Goal: Feedback & Contribution: Contribute content

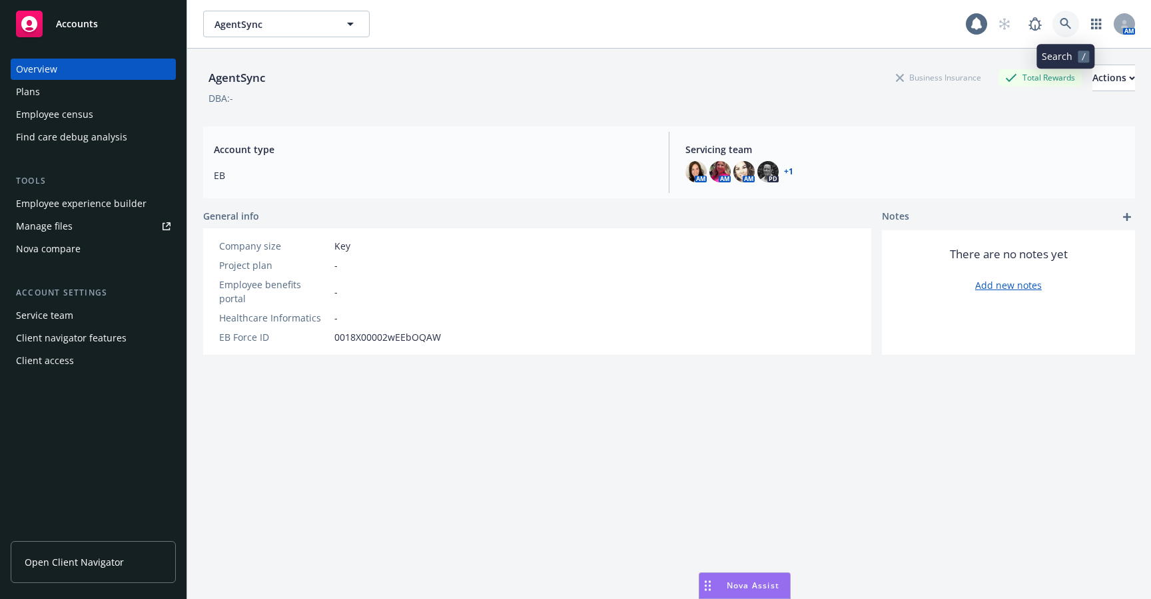
click at [1067, 21] on icon at bounding box center [1065, 23] width 11 height 11
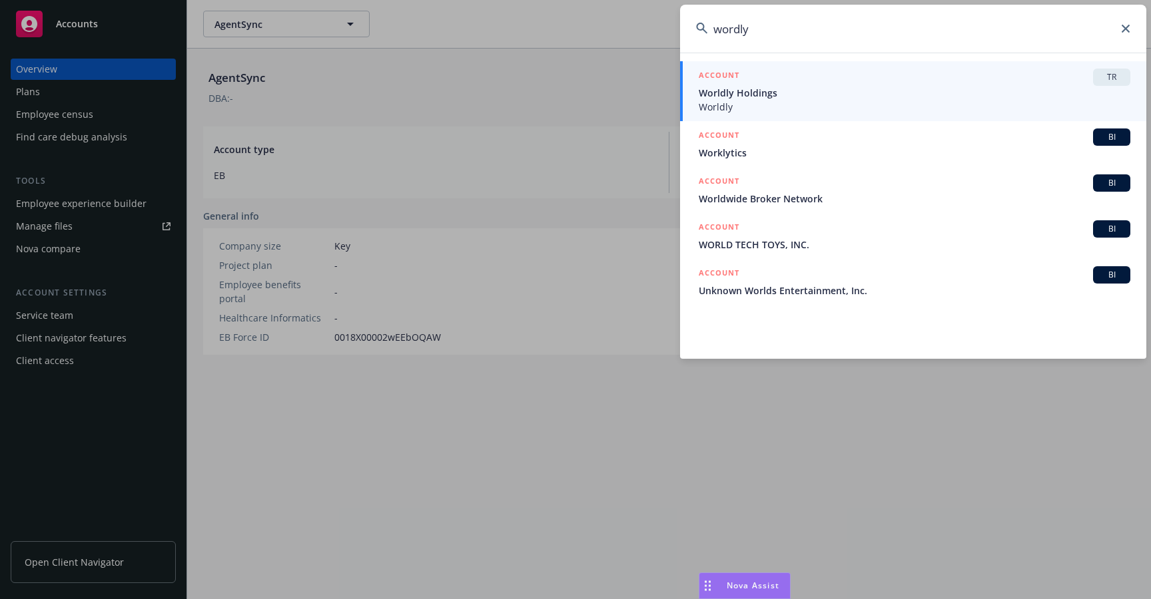
type input "wordly"
click at [929, 80] on div "ACCOUNT TR" at bounding box center [915, 77] width 432 height 17
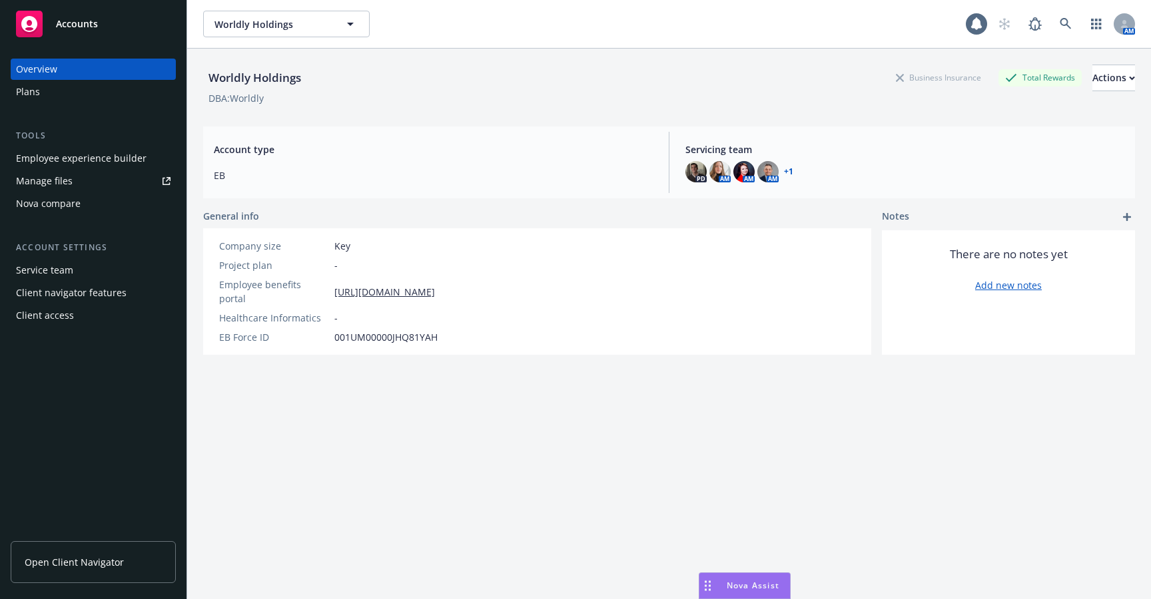
click at [115, 159] on div "Employee experience builder" at bounding box center [81, 158] width 131 height 21
click at [1070, 19] on icon at bounding box center [1066, 24] width 12 height 12
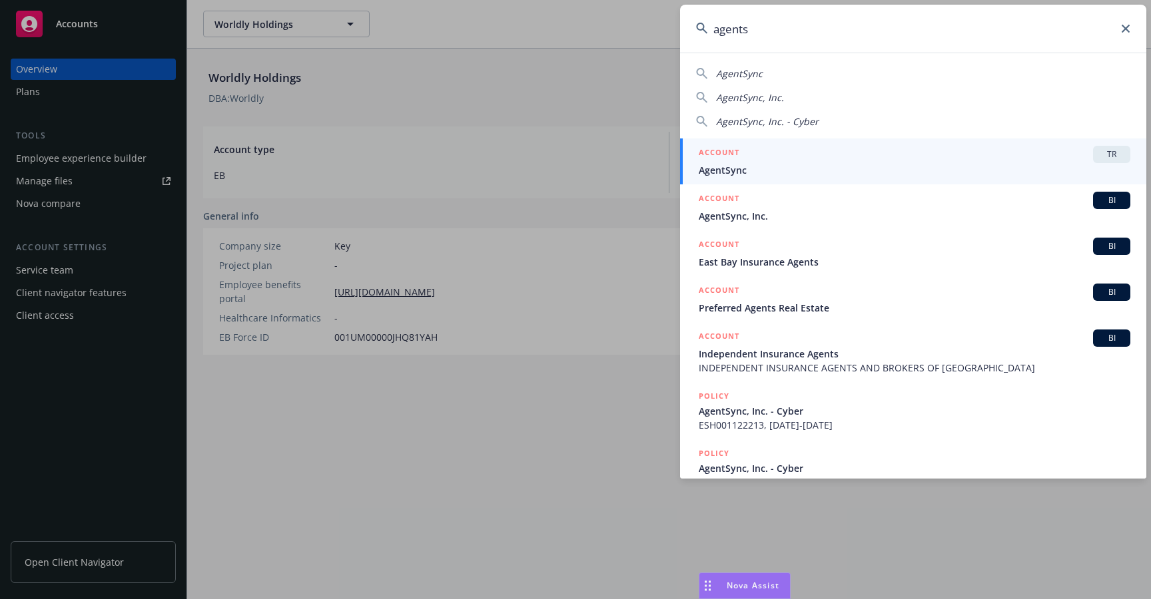
type input "agents"
click at [747, 166] on span "AgentSync" at bounding box center [915, 170] width 432 height 14
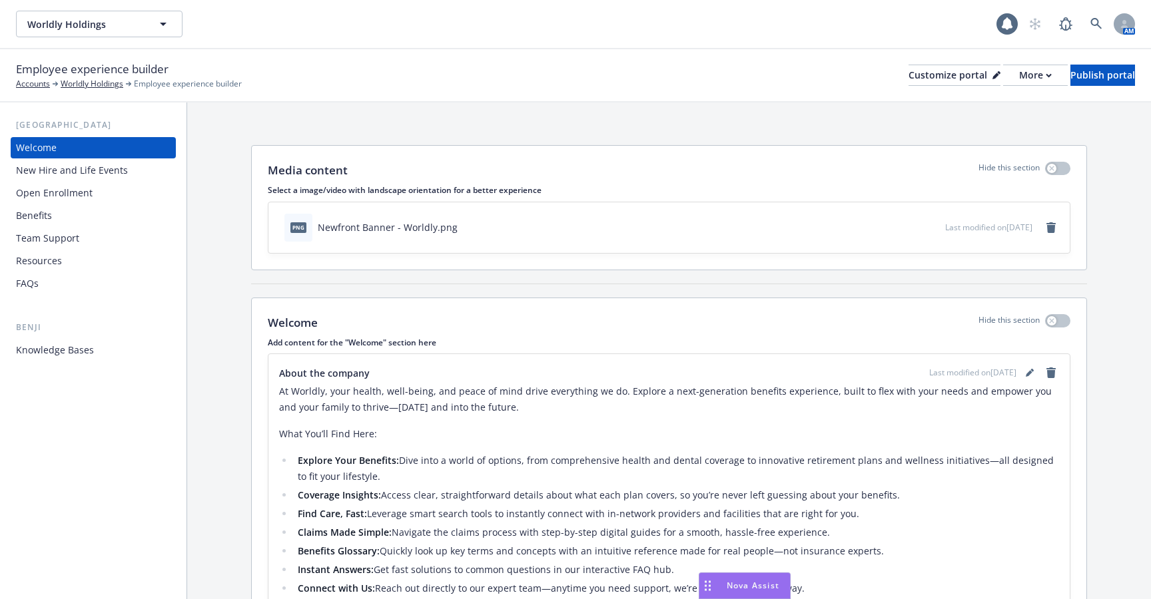
click at [95, 352] on div "Knowledge Bases" at bounding box center [93, 350] width 155 height 21
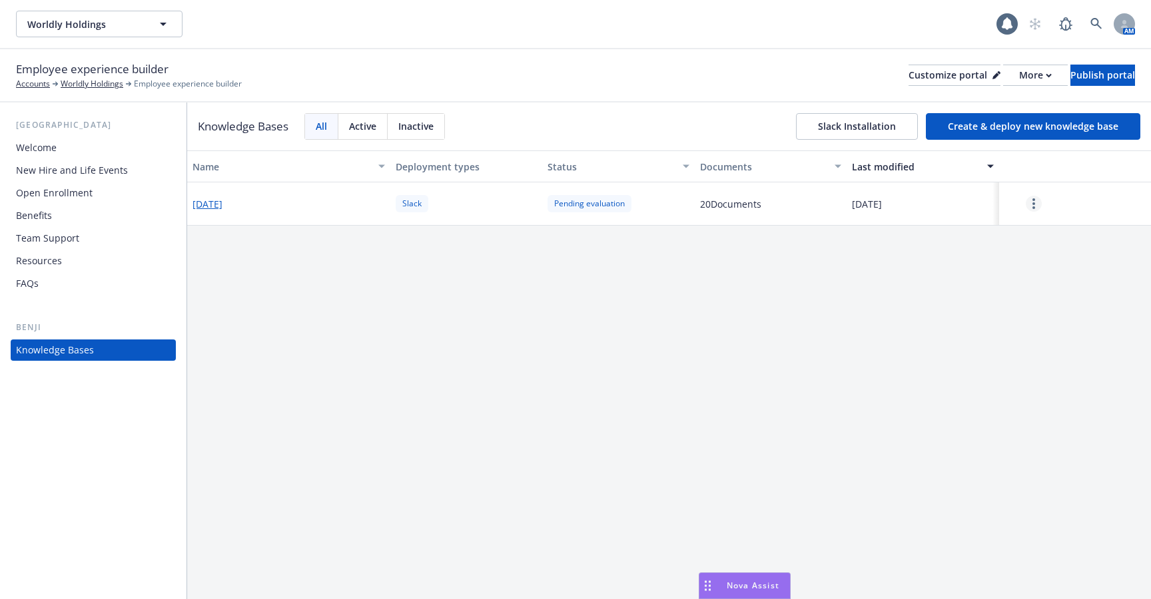
click at [1037, 199] on link "more" at bounding box center [1034, 204] width 16 height 16
click at [1026, 242] on div "Resume" at bounding box center [1033, 234] width 79 height 22
click at [1030, 202] on link "more" at bounding box center [1034, 204] width 16 height 16
click at [1031, 228] on div "Resume" at bounding box center [1033, 234] width 79 height 22
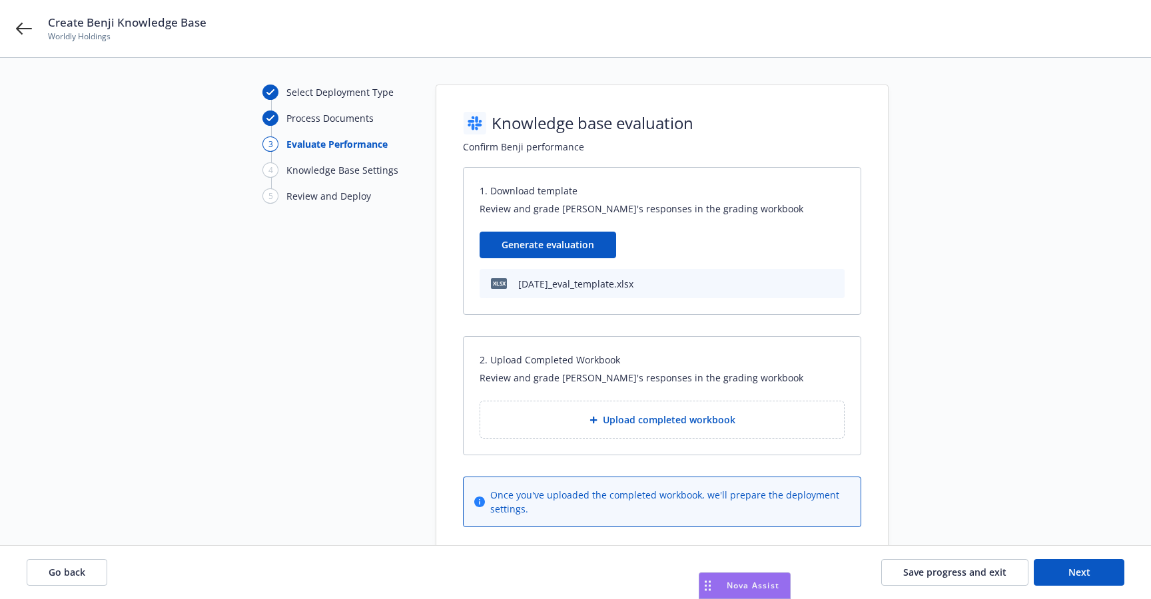
click at [569, 414] on div "Upload completed workbook" at bounding box center [662, 419] width 342 height 15
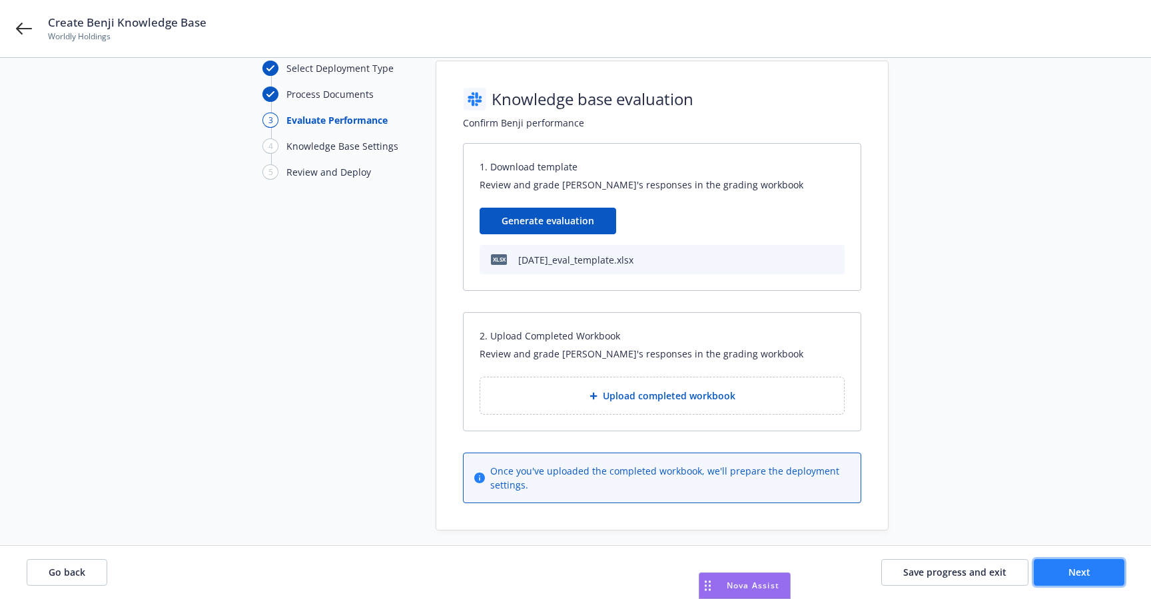
click at [1102, 566] on button "Next" at bounding box center [1079, 572] width 91 height 27
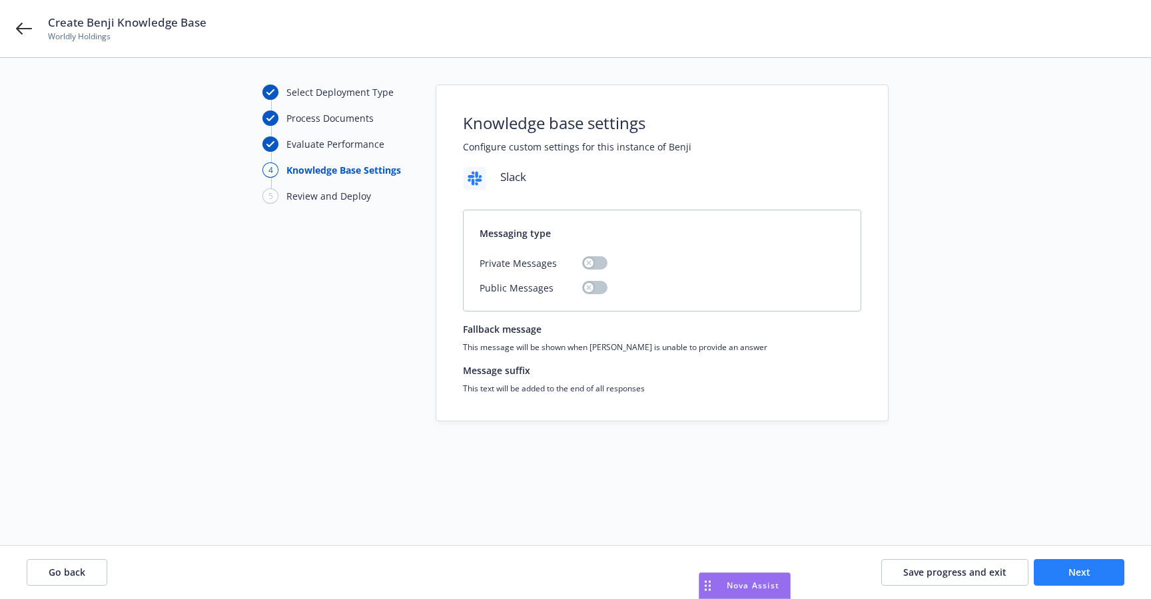
scroll to position [0, 0]
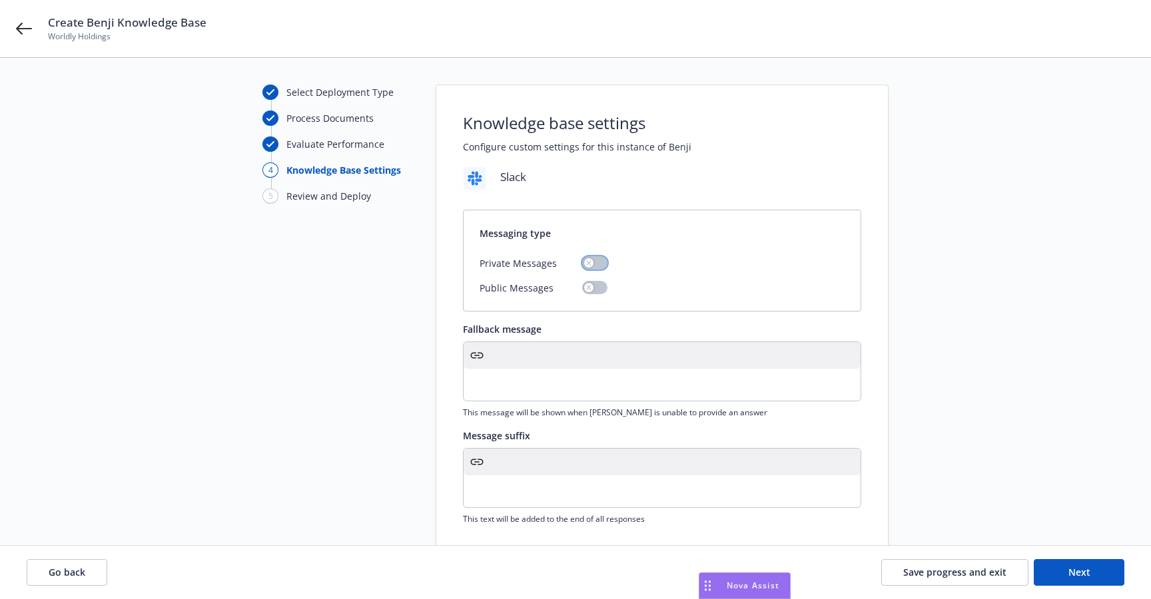
click at [592, 266] on button "button" at bounding box center [594, 262] width 25 height 13
click at [587, 497] on p "editable markdown" at bounding box center [662, 492] width 381 height 16
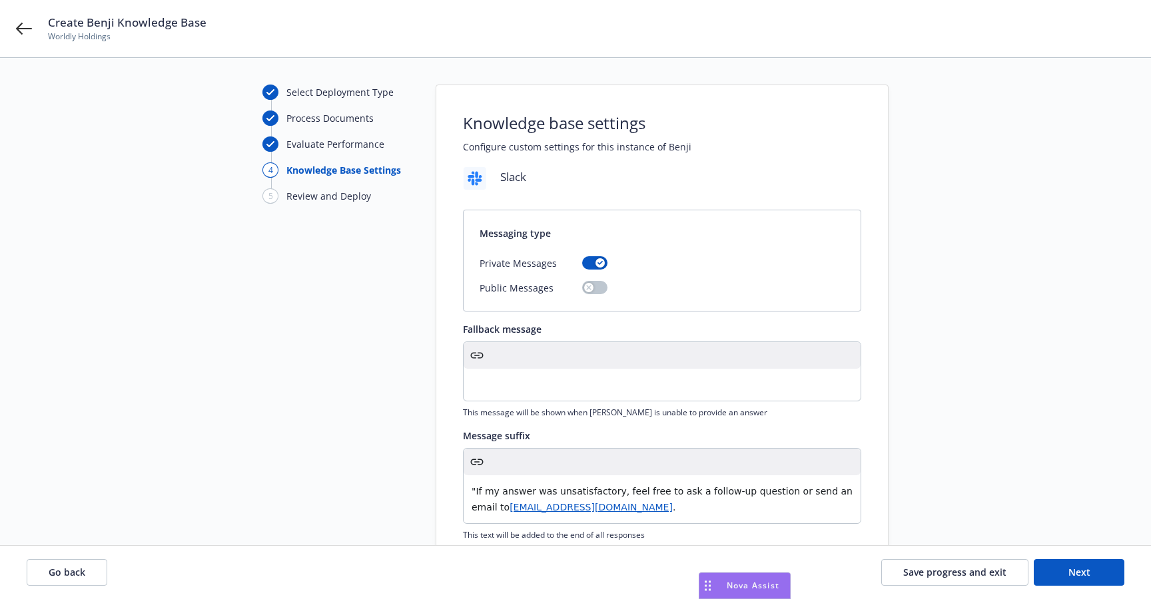
click at [476, 484] on p ""If my answer was unsatisfactory, feel free to ask a follow-up question or send…" at bounding box center [662, 500] width 381 height 32
click at [958, 402] on div "Select Deployment Type Process Documents Evaluate Performance 4 Knowledge Base …" at bounding box center [575, 327] width 1119 height 484
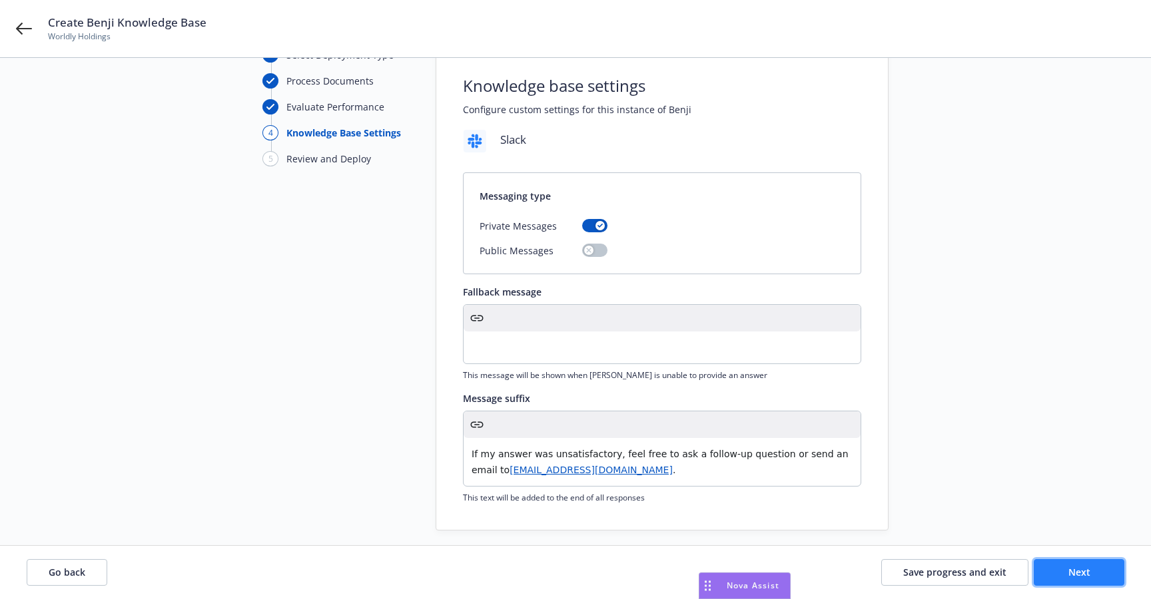
click at [1061, 568] on button "Next" at bounding box center [1079, 572] width 91 height 27
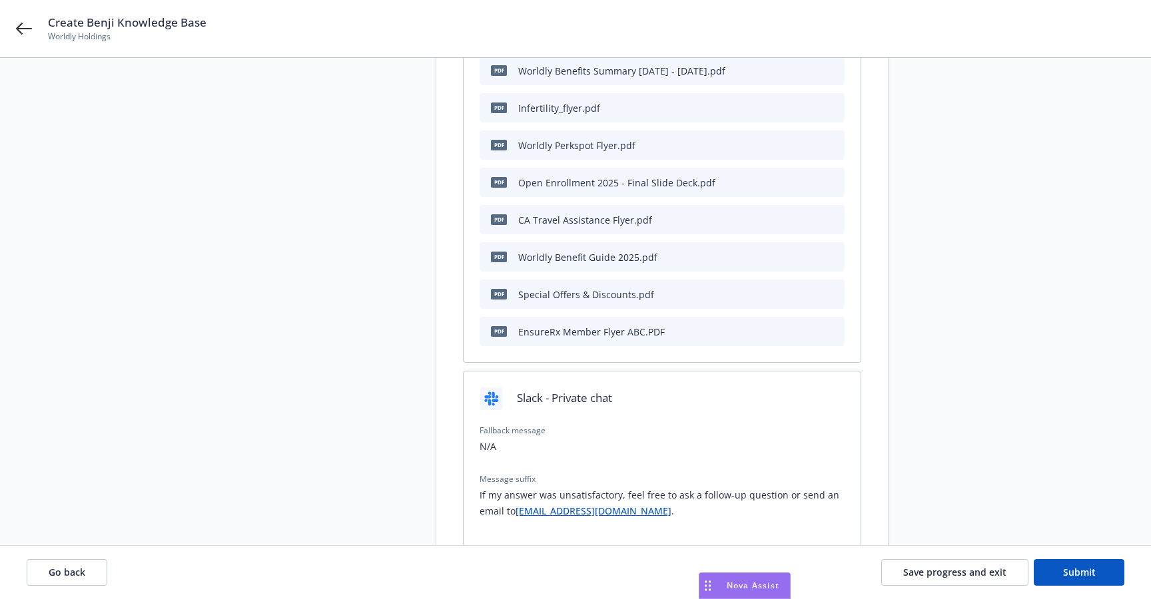
scroll to position [924, 0]
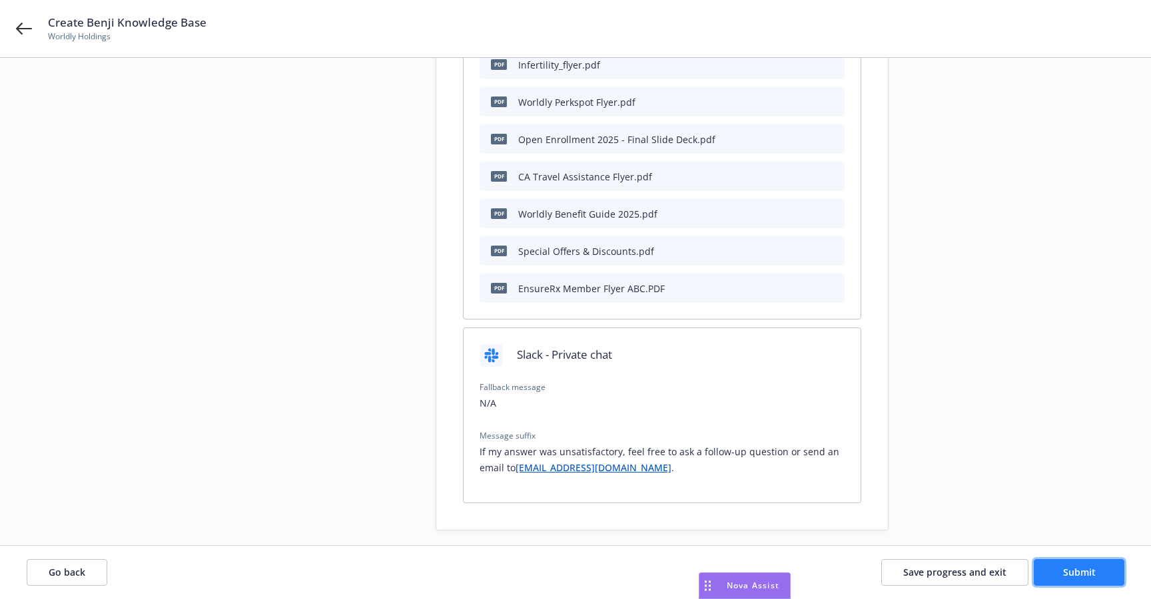
click at [1094, 567] on span "Submit" at bounding box center [1079, 572] width 33 height 13
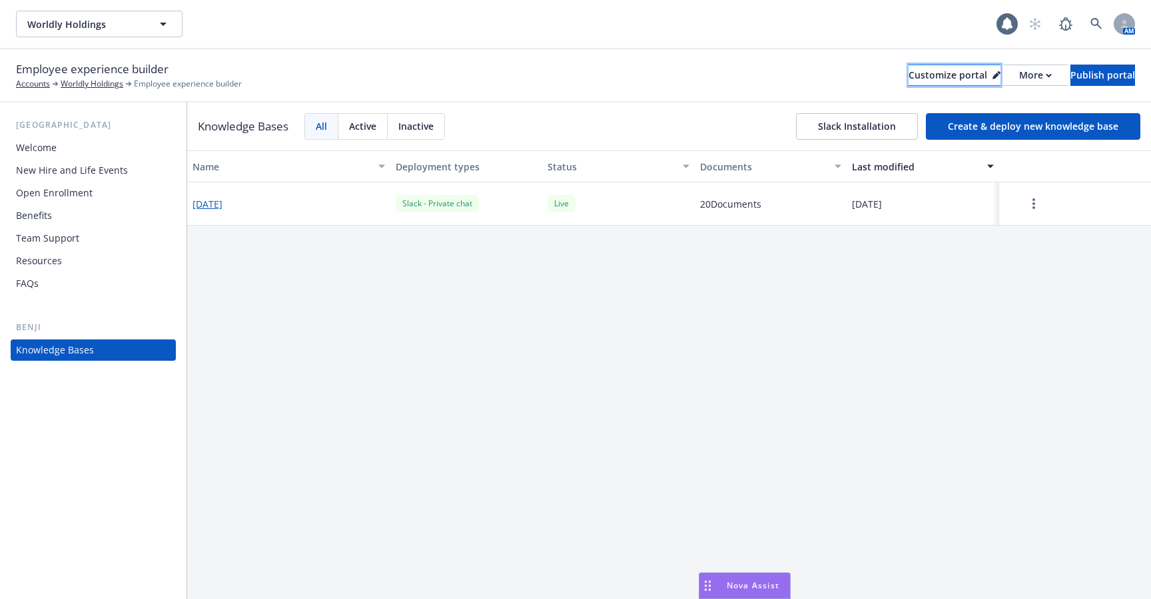
click at [938, 77] on button "Customize portal" at bounding box center [955, 75] width 92 height 21
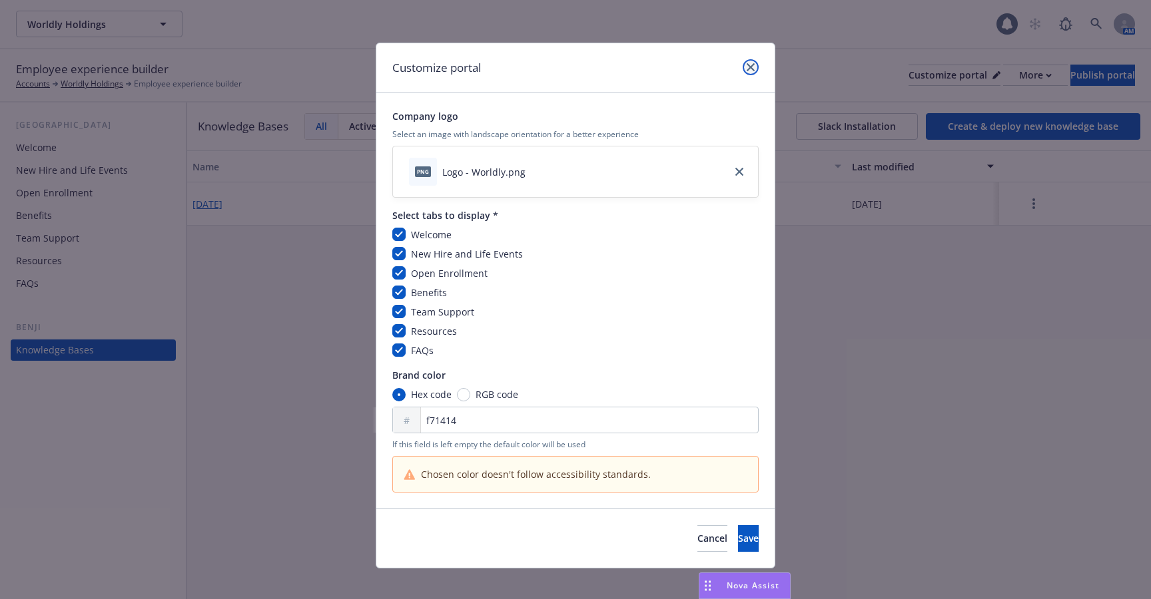
click at [755, 65] on link "close" at bounding box center [751, 67] width 16 height 16
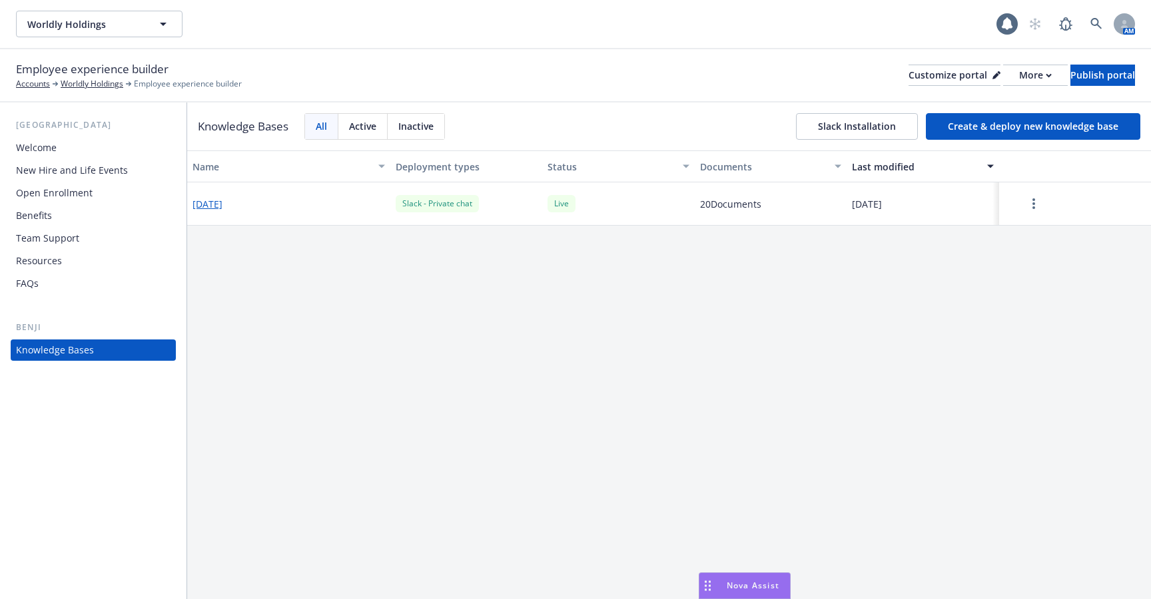
click at [861, 125] on button "Slack Installation" at bounding box center [857, 126] width 122 height 27
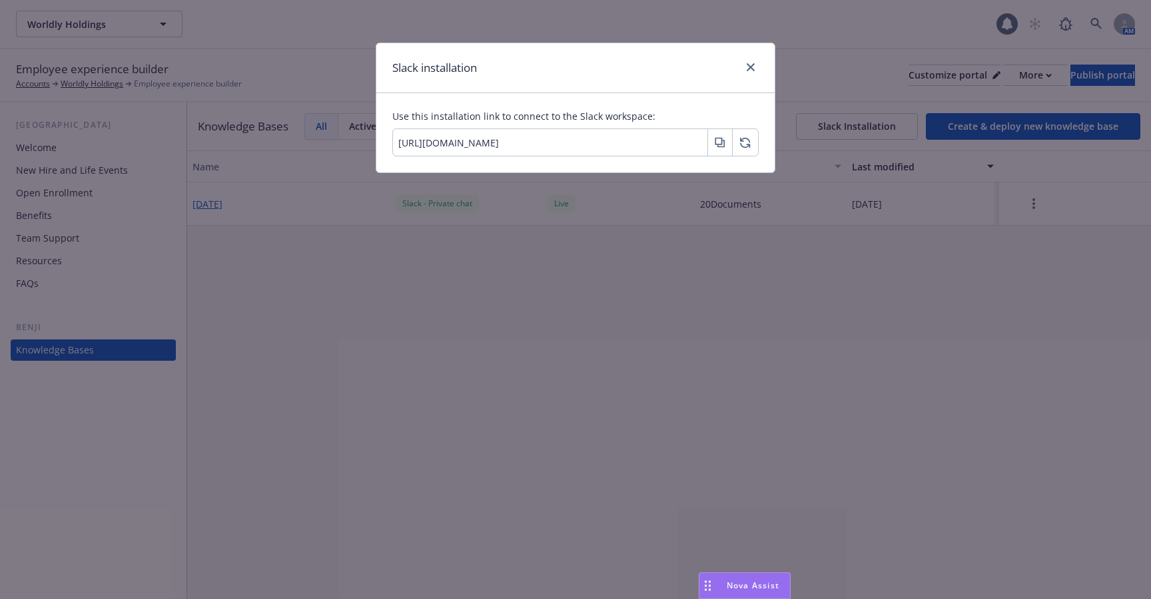
click at [724, 147] on icon "button" at bounding box center [721, 144] width 6 height 6
click at [737, 74] on div at bounding box center [747, 67] width 21 height 17
click at [747, 67] on icon "close" at bounding box center [751, 67] width 8 height 8
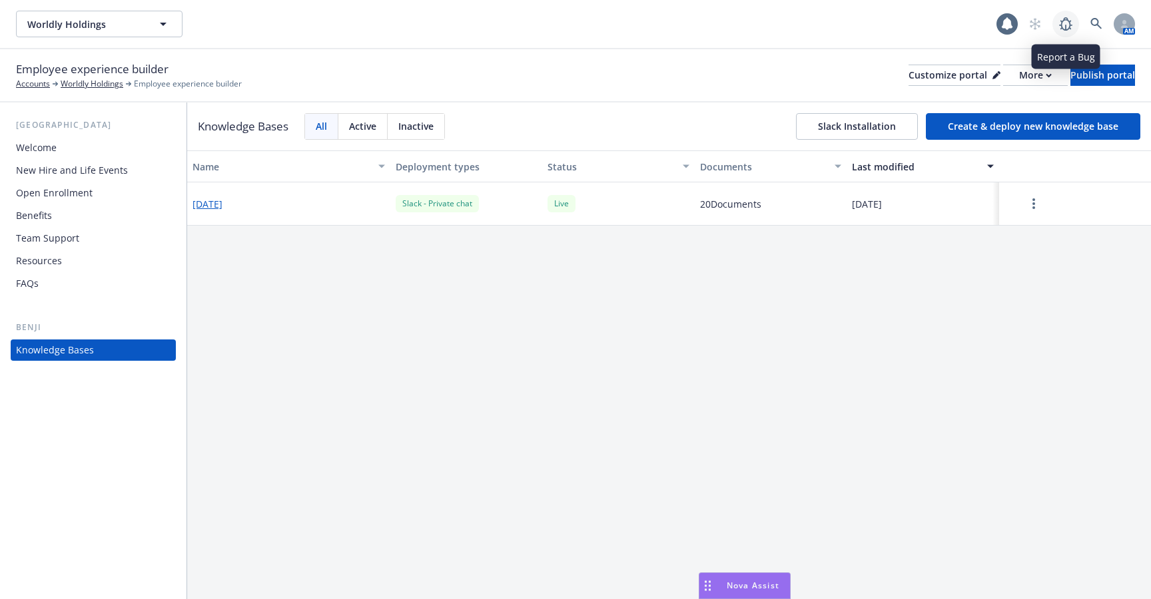
click at [1076, 23] on link at bounding box center [1065, 24] width 27 height 27
click at [1094, 26] on icon at bounding box center [1096, 24] width 12 height 12
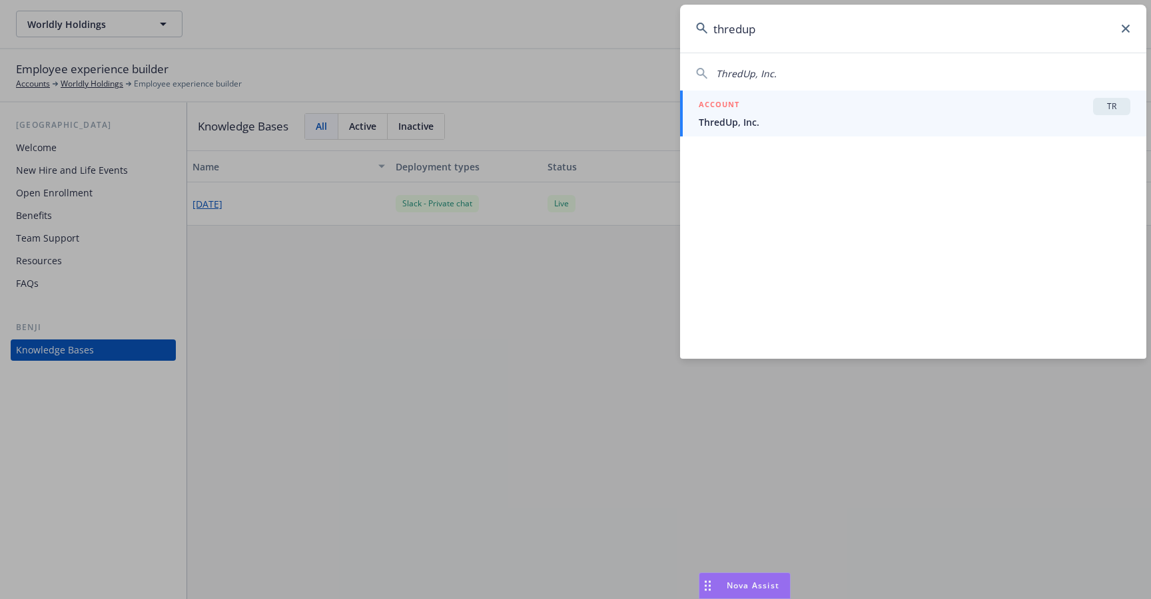
type input "thredup"
click at [945, 103] on div "ACCOUNT TR" at bounding box center [915, 106] width 432 height 17
